Goal: Task Accomplishment & Management: Complete application form

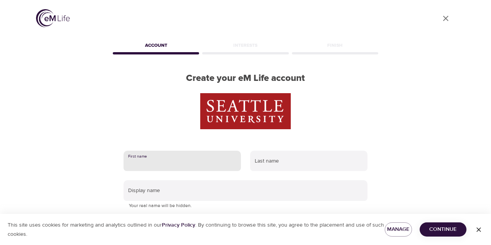
click at [215, 161] on input "text" at bounding box center [182, 161] width 117 height 21
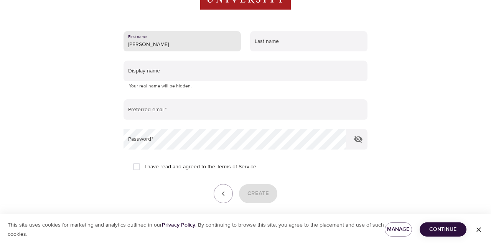
type input "[PERSON_NAME]"
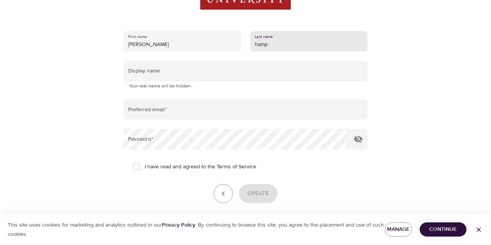
type input "hamp"
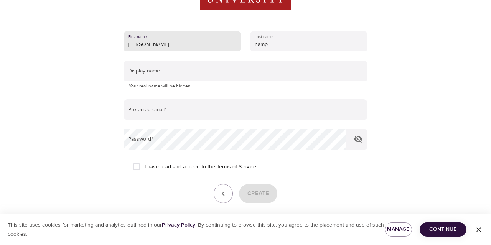
type input "[PERSON_NAME]"
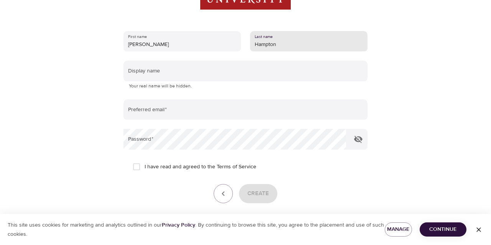
type input "Hampton"
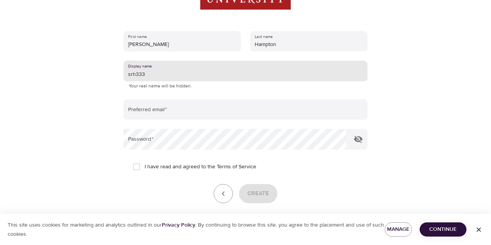
type input "srh333"
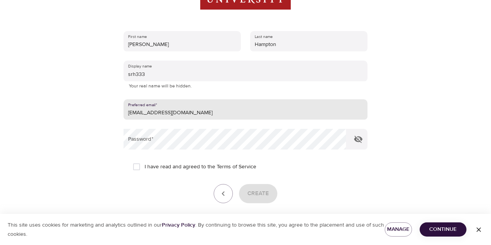
type input "[EMAIL_ADDRESS][DOMAIN_NAME]"
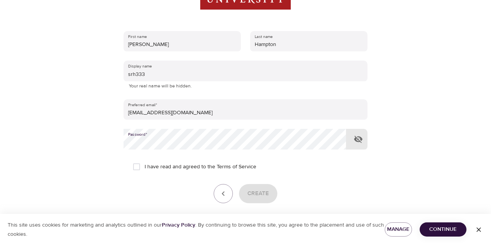
click at [159, 165] on span "I have read and agreed to the Terms of Service" at bounding box center [201, 167] width 112 height 8
click at [145, 165] on input "I have read and agreed to the Terms of Service" at bounding box center [137, 167] width 16 height 16
checkbox input "true"
click at [261, 193] on span "Create" at bounding box center [258, 194] width 21 height 10
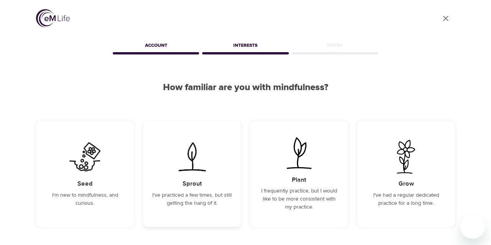
click at [200, 177] on div "Sprout I've practiced a few times, but still getting the hang of it." at bounding box center [192, 174] width 98 height 106
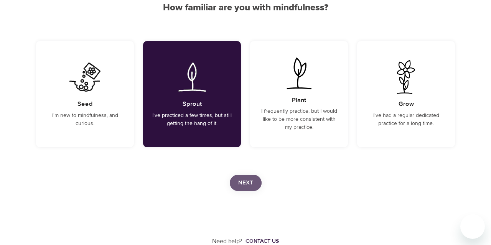
click at [245, 185] on span "Next" at bounding box center [245, 183] width 15 height 10
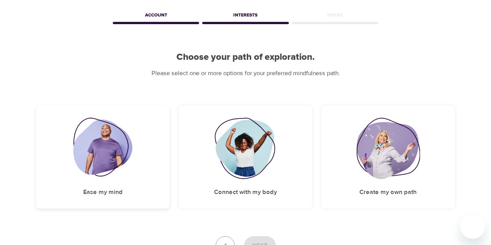
click at [139, 137] on div "Ease my mind" at bounding box center [103, 157] width 134 height 103
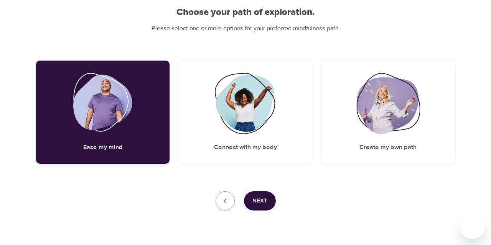
scroll to position [95, 0]
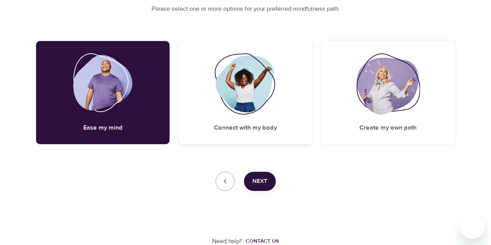
click at [266, 122] on div "Connect with my body" at bounding box center [246, 92] width 134 height 103
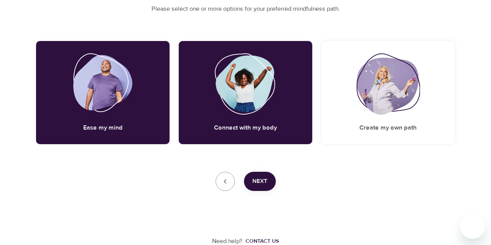
click at [263, 178] on span "Next" at bounding box center [260, 182] width 15 height 10
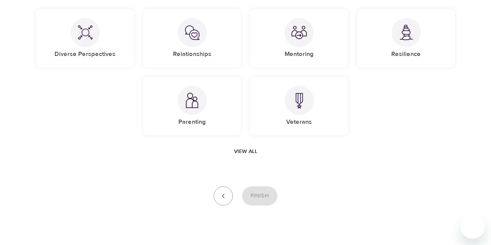
scroll to position [127, 0]
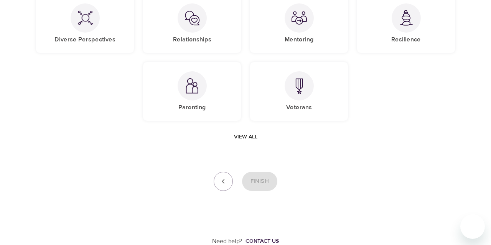
click at [231, 137] on button "View all" at bounding box center [246, 137] width 30 height 14
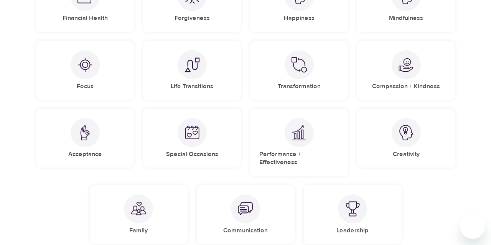
scroll to position [326, 0]
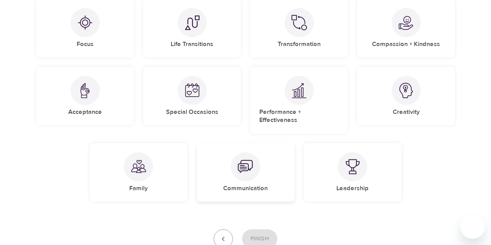
click at [241, 167] on div at bounding box center [245, 166] width 29 height 29
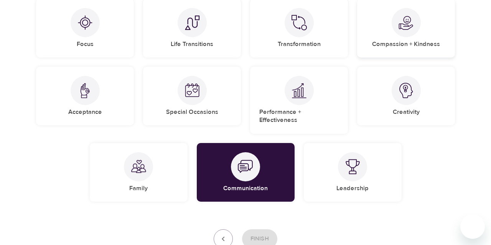
click at [406, 36] on div at bounding box center [406, 22] width 29 height 29
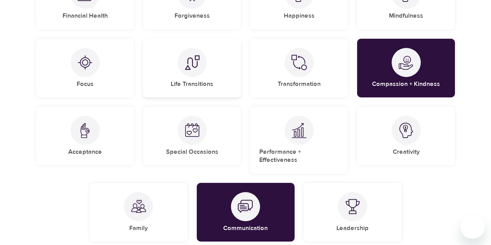
click at [173, 61] on div "Life Transitions" at bounding box center [192, 68] width 98 height 59
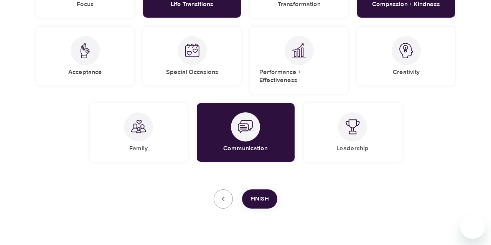
click at [266, 194] on span "Finish" at bounding box center [260, 199] width 18 height 10
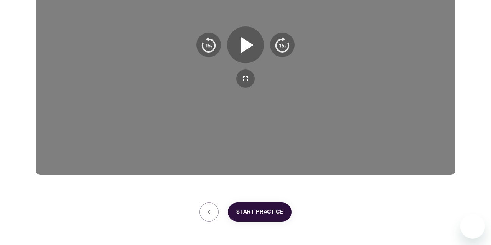
scroll to position [218, 0]
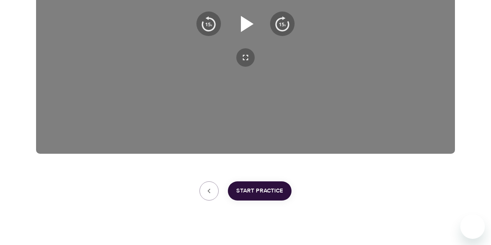
click at [248, 37] on icon "button" at bounding box center [246, 24] width 28 height 28
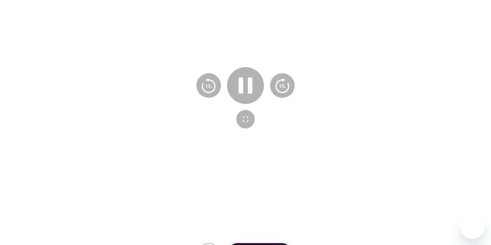
scroll to position [138, 0]
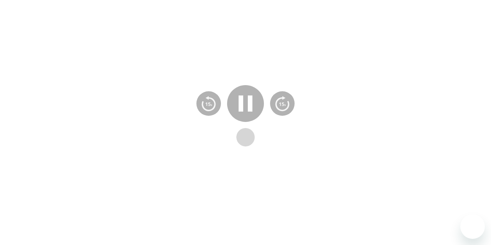
click at [249, 137] on icon "button" at bounding box center [245, 137] width 9 height 9
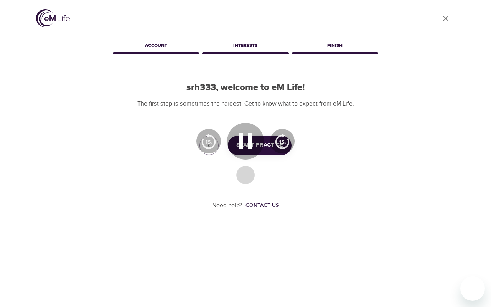
click at [248, 177] on icon "button" at bounding box center [245, 174] width 5 height 5
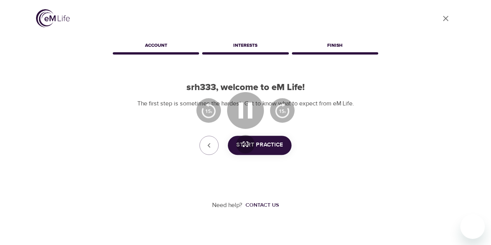
scroll to position [227, 0]
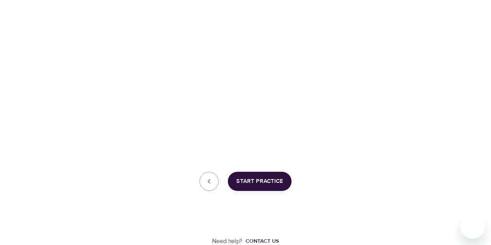
click at [258, 180] on span "Start Practice" at bounding box center [259, 182] width 47 height 10
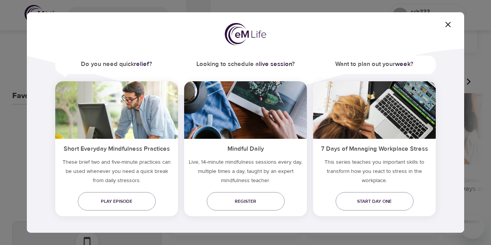
scroll to position [48, 0]
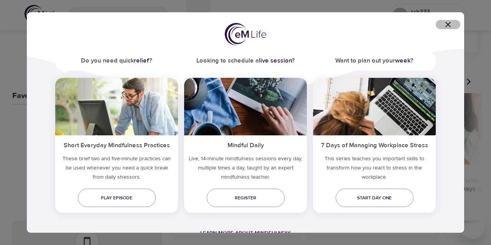
click at [443, 25] on span "button" at bounding box center [448, 24] width 18 height 9
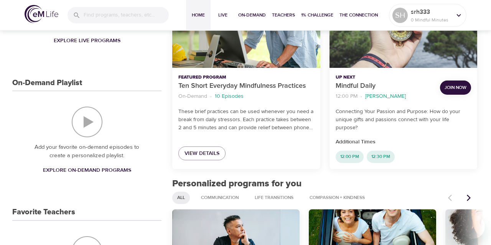
scroll to position [0, 0]
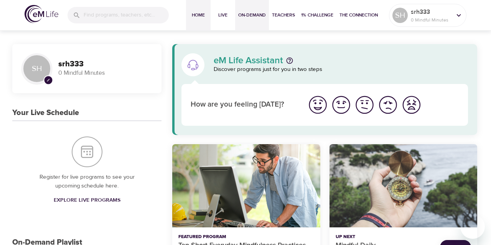
click at [251, 26] on button "On-Demand" at bounding box center [252, 15] width 34 height 31
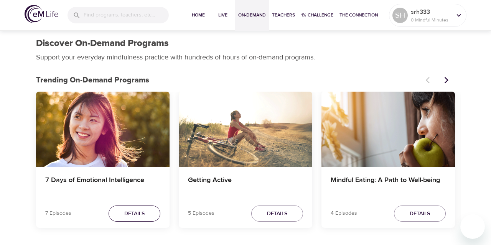
click at [138, 216] on span "Details" at bounding box center [134, 214] width 20 height 10
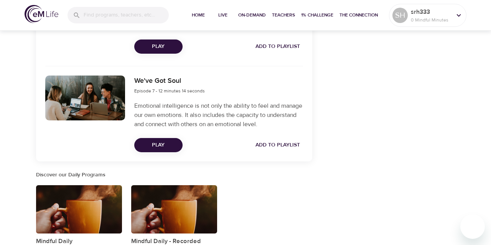
scroll to position [878, 0]
